Goal: Use online tool/utility: Utilize a website feature to perform a specific function

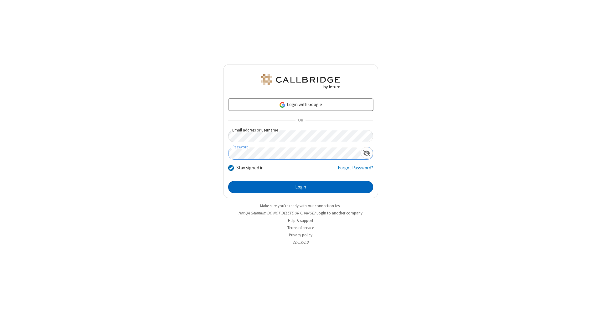
click at [301, 187] on button "Login" at bounding box center [300, 187] width 145 height 13
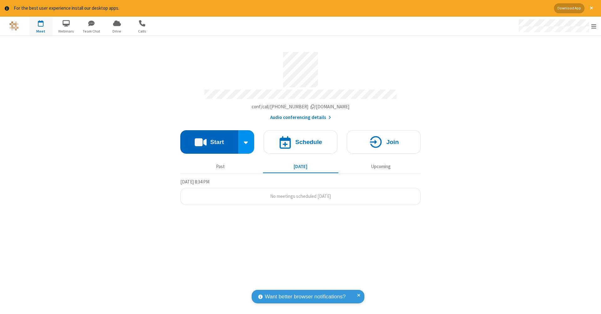
click at [209, 139] on button "Start" at bounding box center [209, 141] width 58 height 23
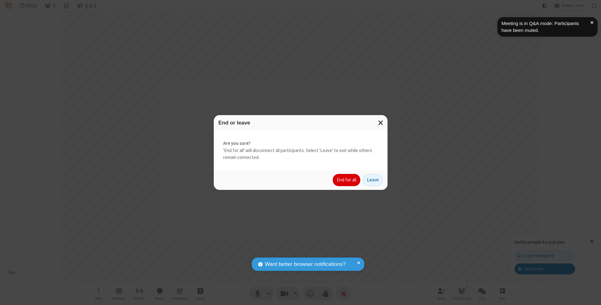
click at [347, 180] on button "End for all" at bounding box center [347, 180] width 28 height 13
